Goal: Information Seeking & Learning: Learn about a topic

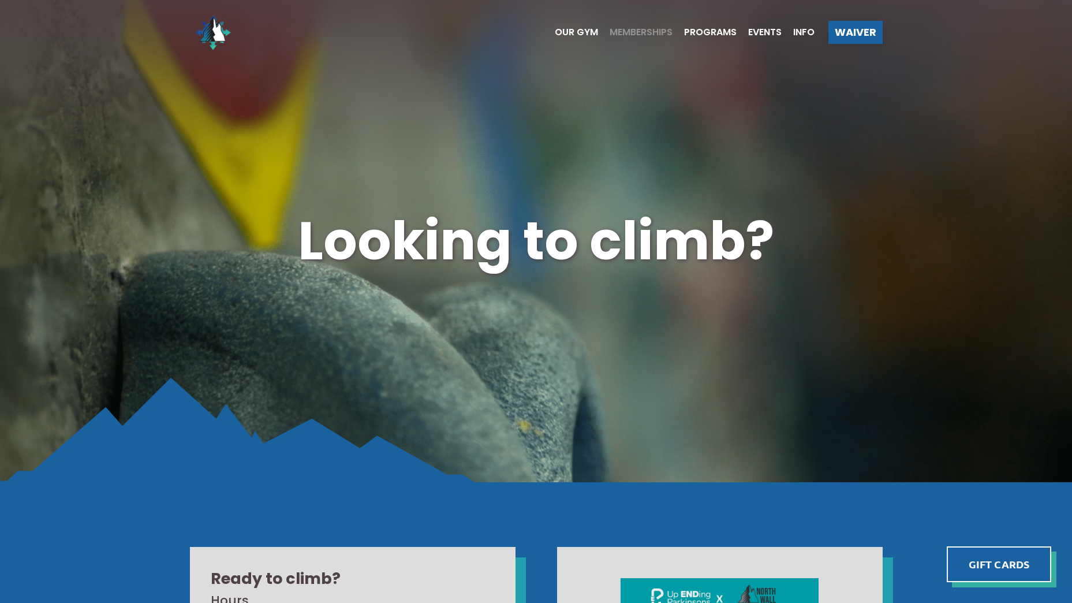
click at [635, 32] on span "Memberships" at bounding box center [641, 32] width 63 height 9
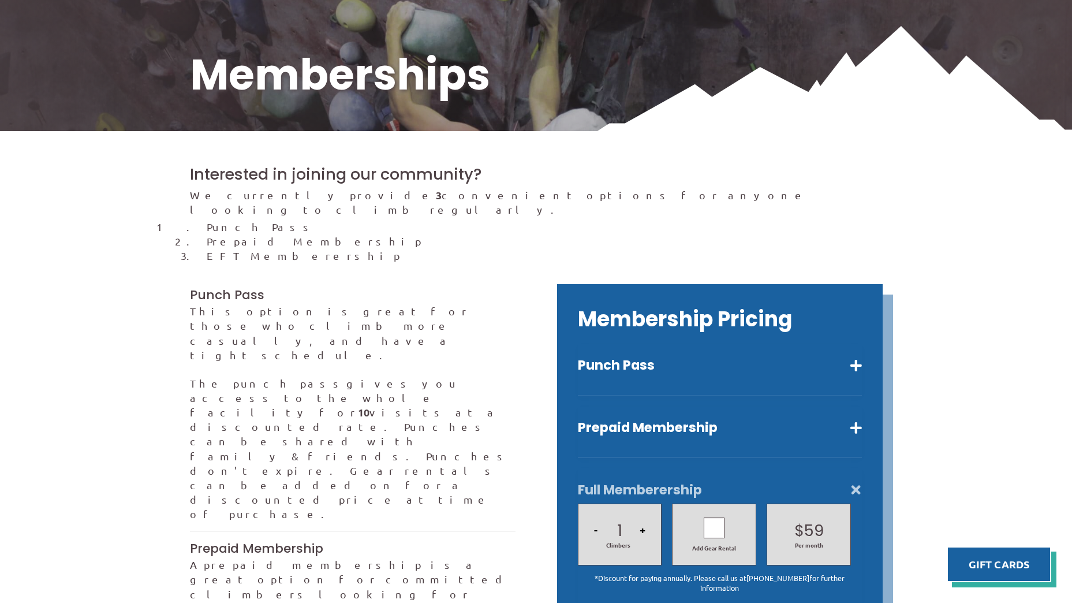
scroll to position [231, 0]
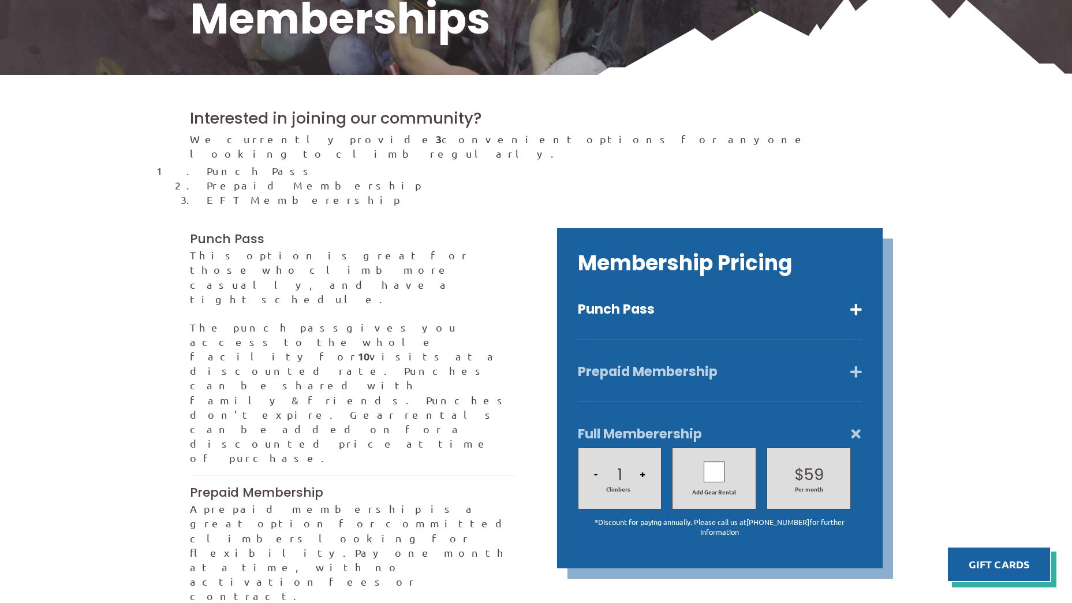
click at [650, 363] on button "Prepaid Membership" at bounding box center [720, 371] width 284 height 17
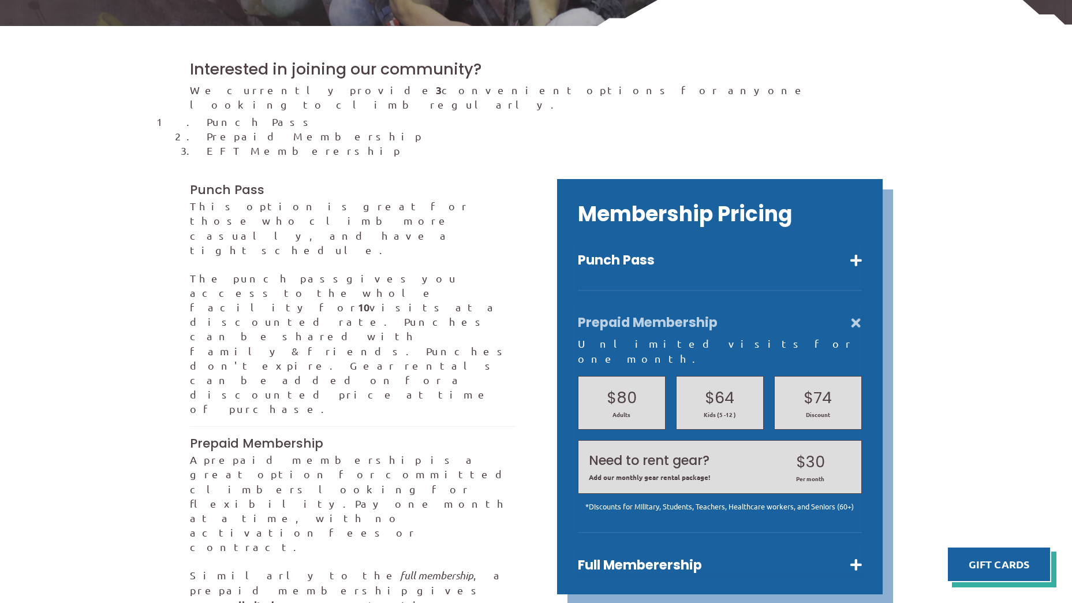
scroll to position [346, 0]
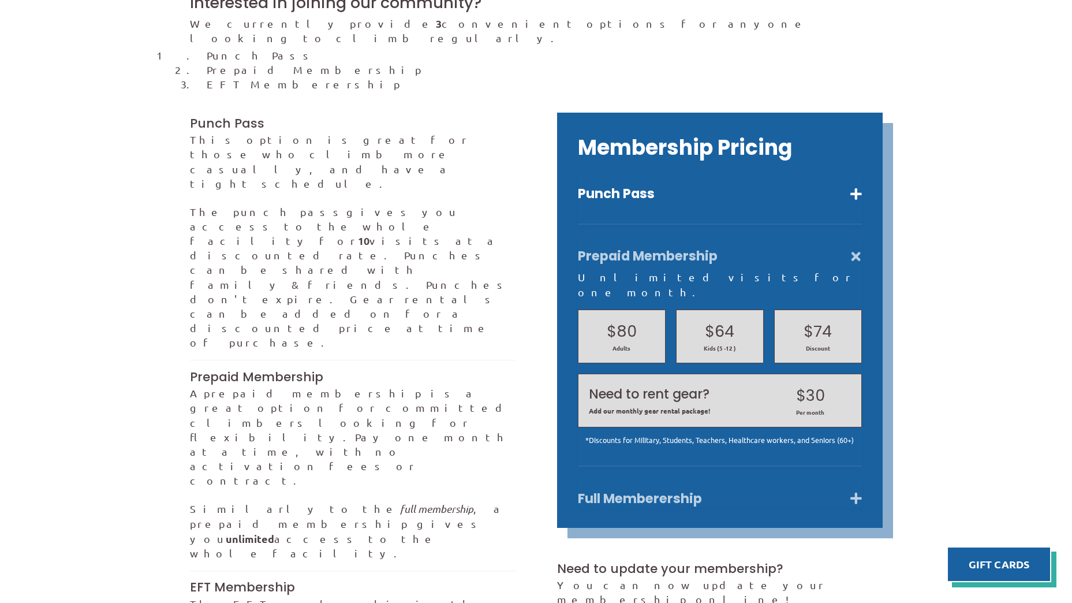
click at [623, 490] on button "Full Memberership" at bounding box center [720, 498] width 284 height 17
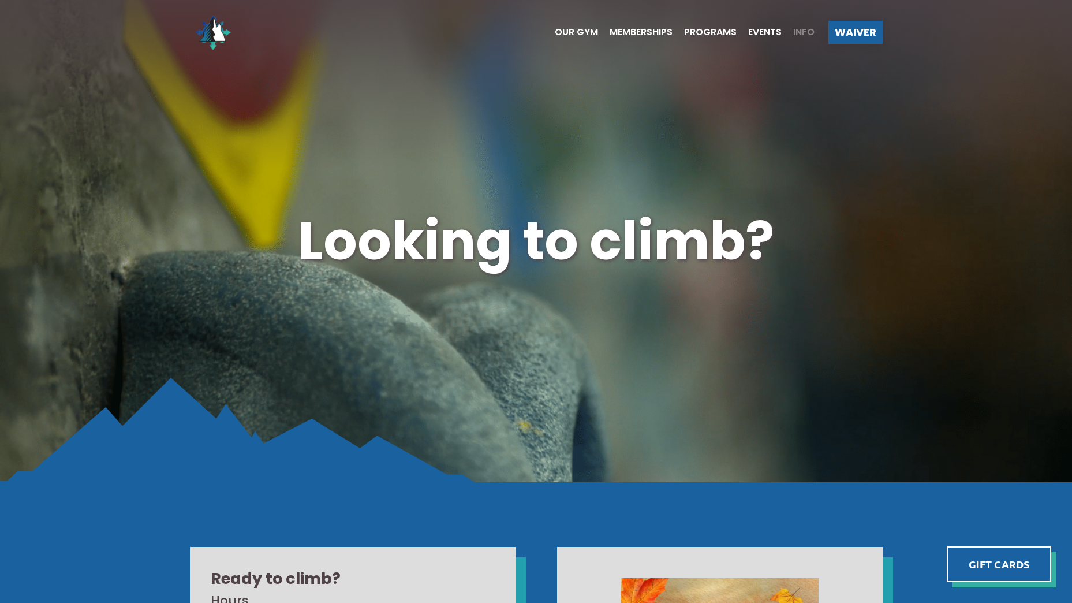
click at [808, 35] on span "Info" at bounding box center [803, 32] width 21 height 9
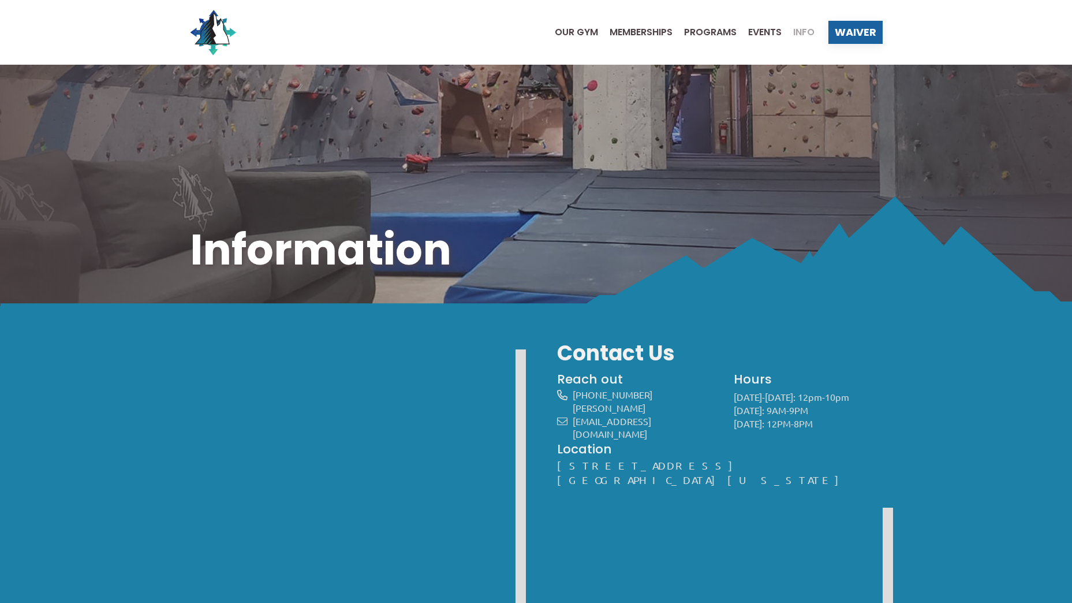
click at [636, 26] on ul "Our Gym Memberships Programs Events Info" at bounding box center [678, 32] width 271 height 46
click at [636, 30] on span "Memberships" at bounding box center [641, 32] width 63 height 9
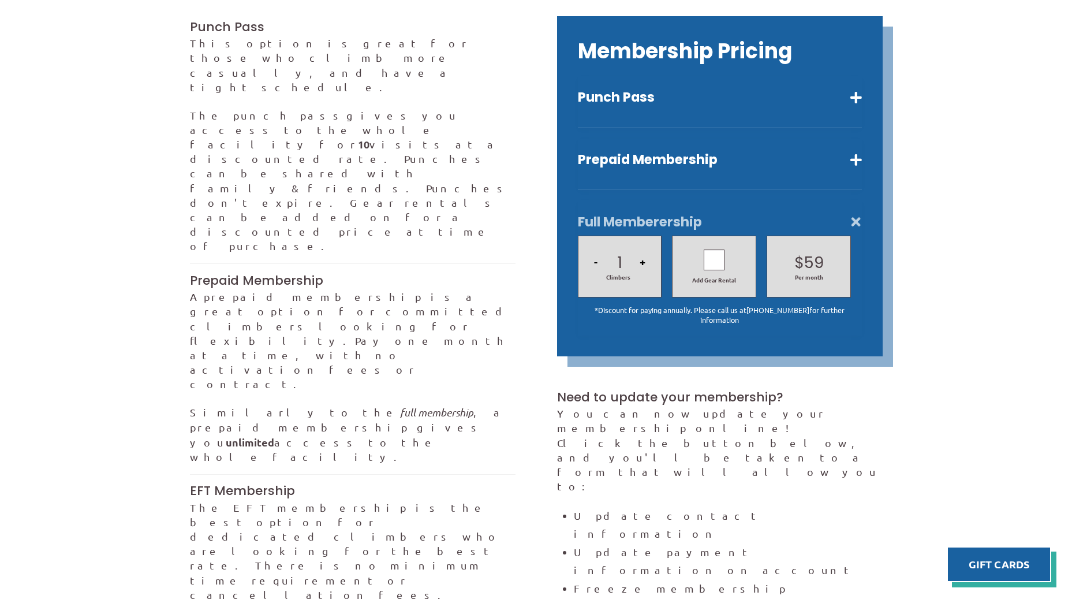
scroll to position [520, 0]
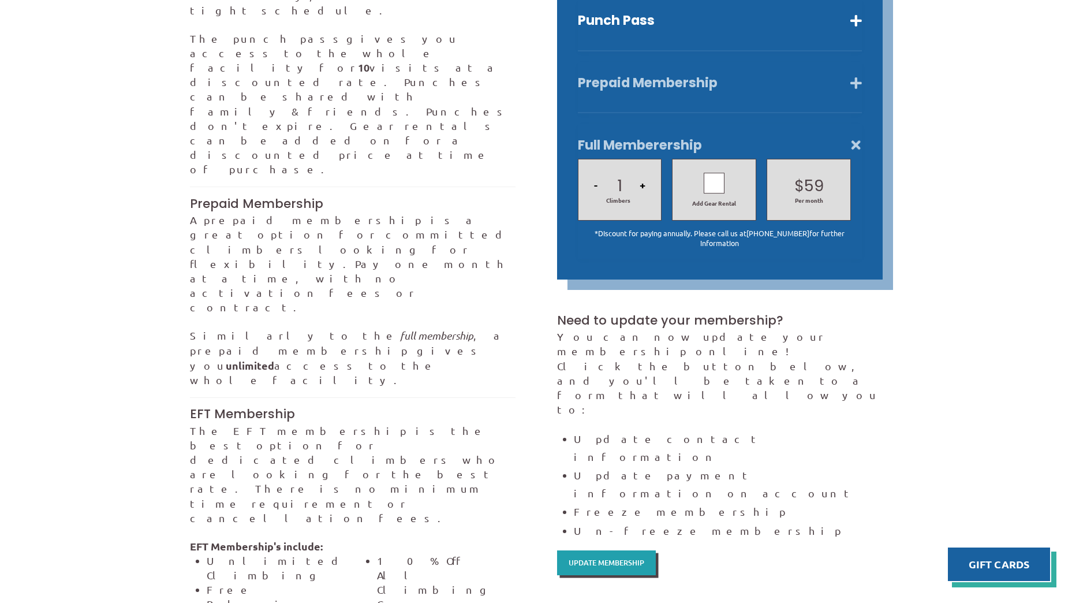
click at [635, 74] on button "Prepaid Membership" at bounding box center [720, 82] width 284 height 17
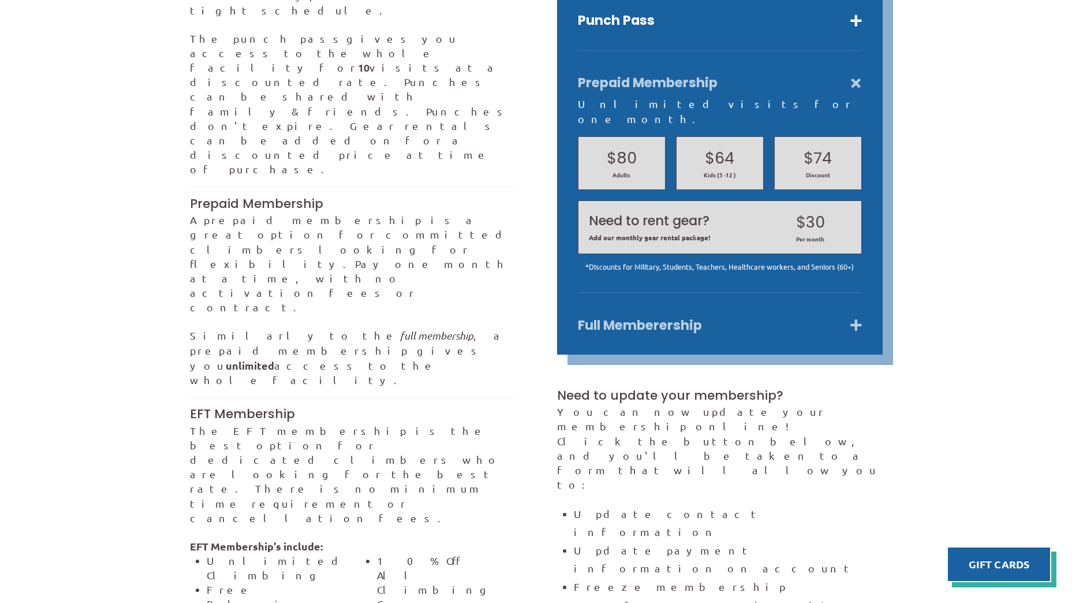
click at [633, 317] on button "Full Memberership" at bounding box center [720, 325] width 284 height 17
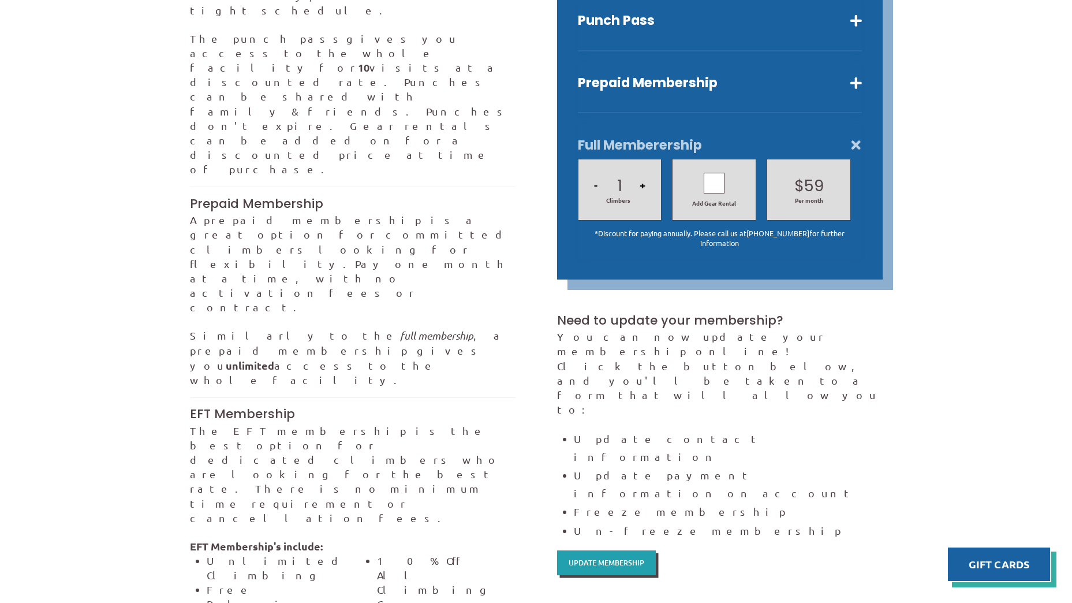
click at [642, 171] on button "+" at bounding box center [642, 185] width 13 height 39
click at [598, 175] on button "-" at bounding box center [596, 185] width 10 height 39
click at [714, 173] on div at bounding box center [714, 183] width 21 height 21
click at [713, 174] on icon at bounding box center [714, 182] width 10 height 17
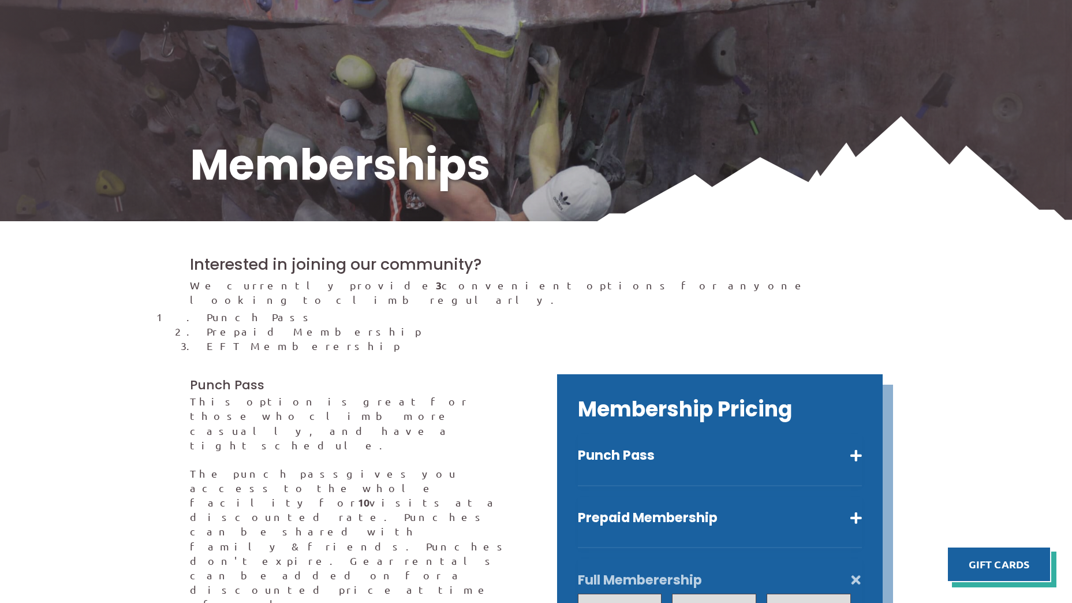
scroll to position [0, 0]
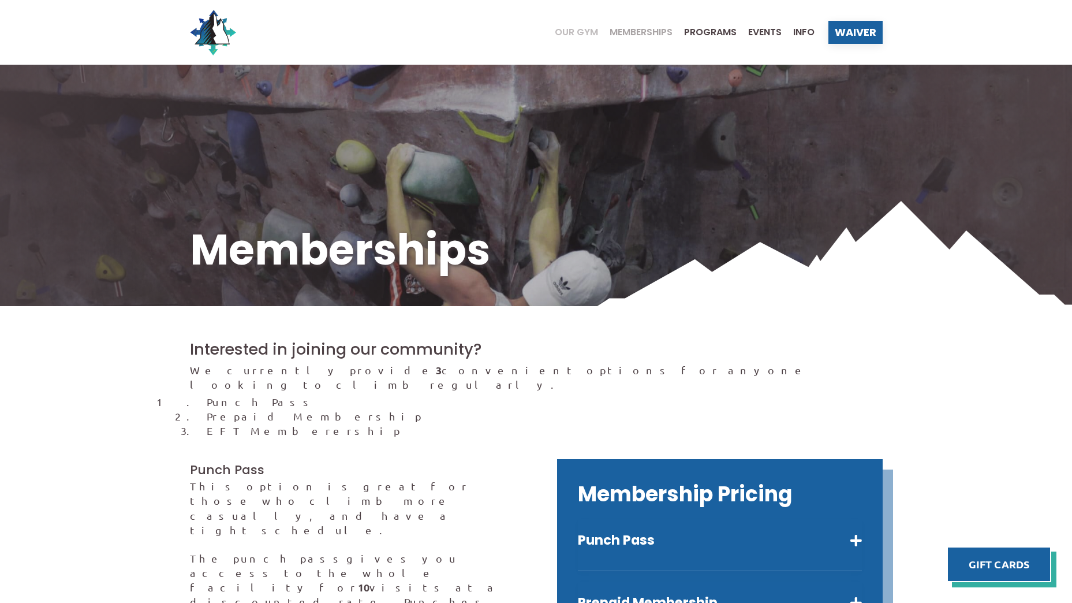
click at [565, 32] on span "Our Gym" at bounding box center [576, 32] width 43 height 9
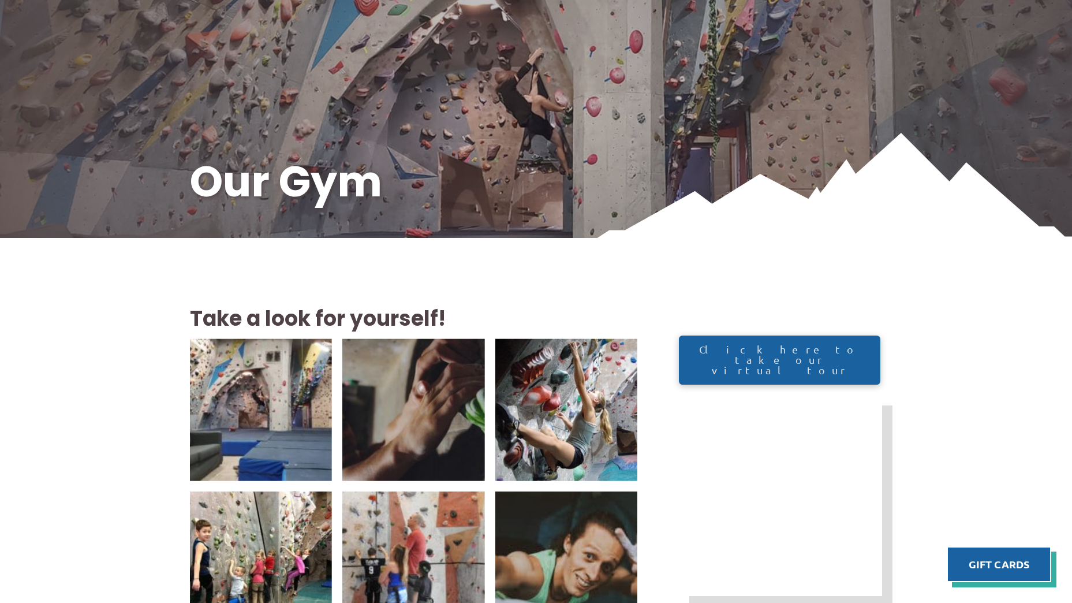
scroll to position [173, 0]
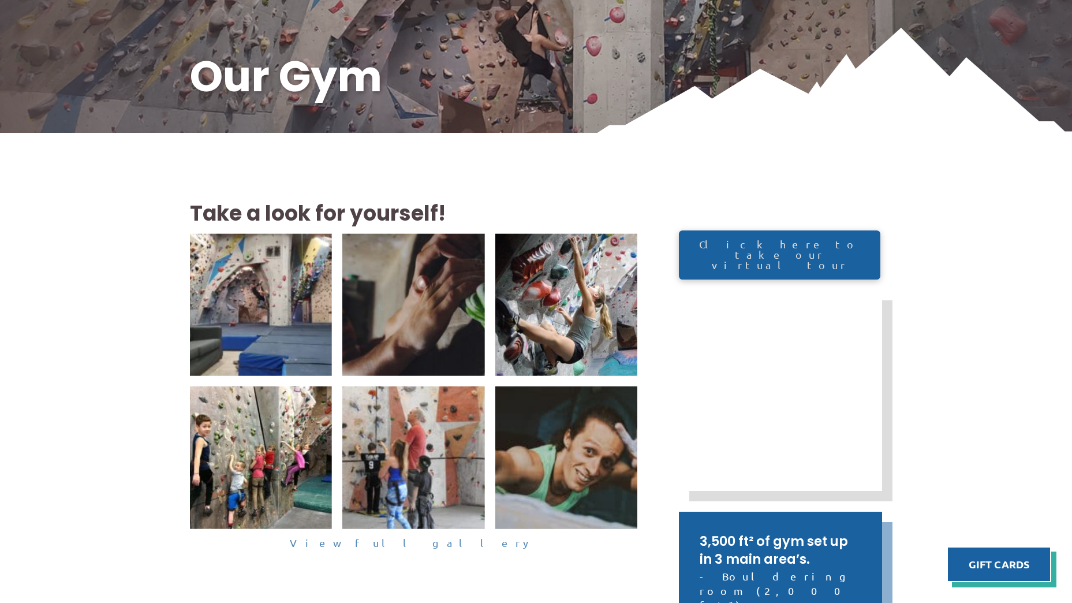
click at [398, 542] on link "View full gallery" at bounding box center [414, 543] width 448 height 18
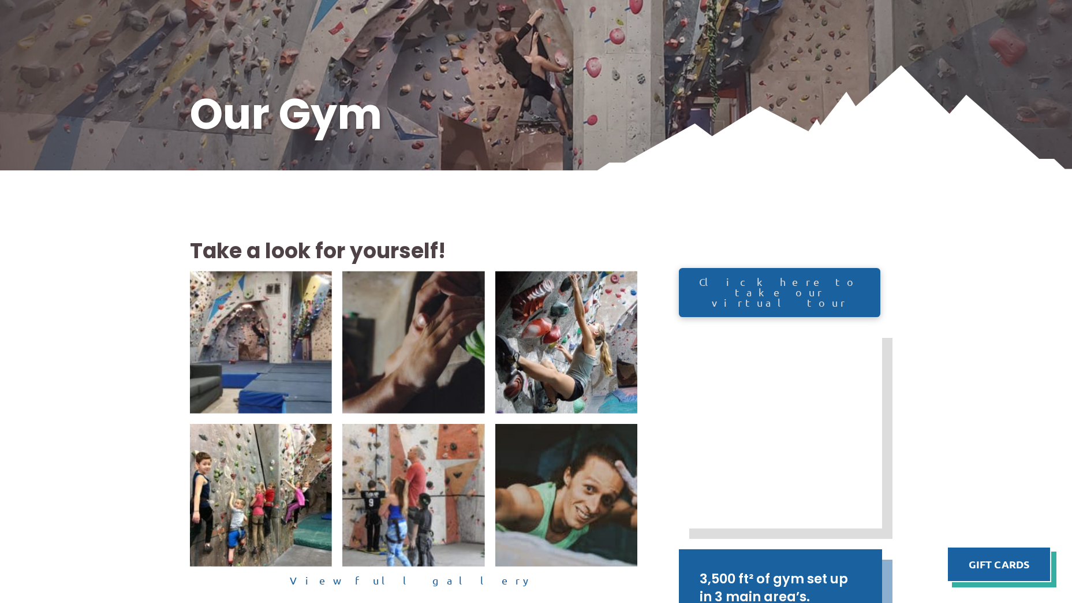
scroll to position [115, 0]
